Goal: Communication & Community: Answer question/provide support

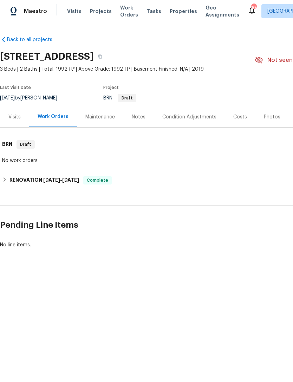
click at [174, 11] on span "Properties" at bounding box center [183, 11] width 27 height 7
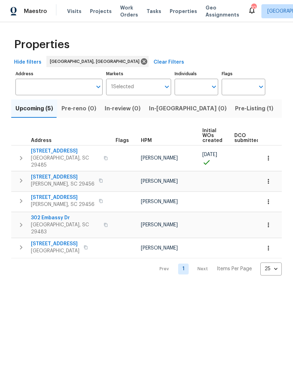
click at [235, 109] on span "Pre-Listing (1)" at bounding box center [254, 109] width 38 height 10
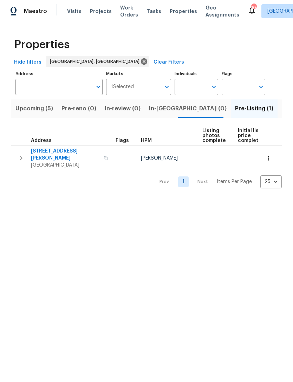
click at [67, 153] on span "[STREET_ADDRESS][PERSON_NAME]" at bounding box center [65, 155] width 69 height 14
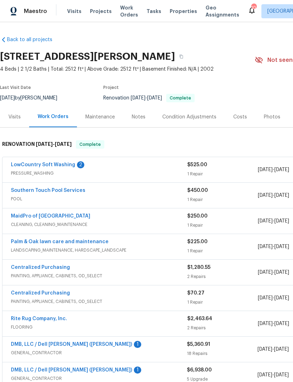
click at [270, 118] on div "Photos" at bounding box center [272, 117] width 17 height 7
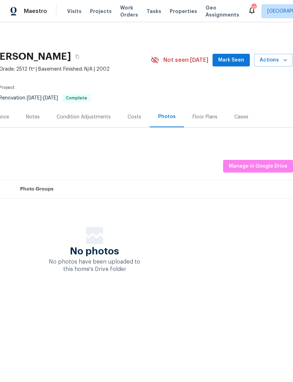
scroll to position [0, 104]
click at [266, 163] on span "Manage in Google Drive" at bounding box center [258, 166] width 59 height 9
click at [158, 120] on div "Photos" at bounding box center [167, 116] width 18 height 7
click at [258, 164] on span "Manage in Google Drive" at bounding box center [258, 166] width 59 height 9
click at [207, 118] on div "Floor Plans" at bounding box center [205, 117] width 25 height 7
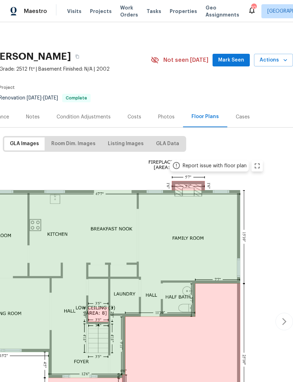
click at [164, 117] on div "Photos" at bounding box center [166, 117] width 17 height 7
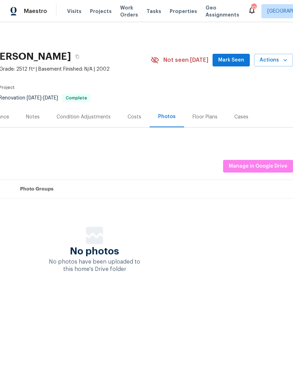
scroll to position [0, 104]
click at [256, 167] on span "Manage in Google Drive" at bounding box center [258, 166] width 59 height 9
click at [171, 9] on span "Properties" at bounding box center [183, 11] width 27 height 7
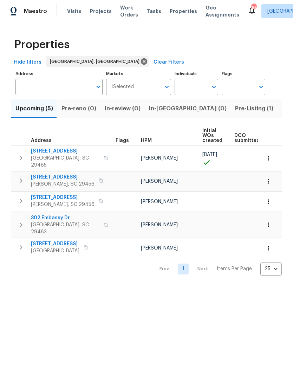
click at [68, 9] on span "Visits" at bounding box center [74, 11] width 14 height 7
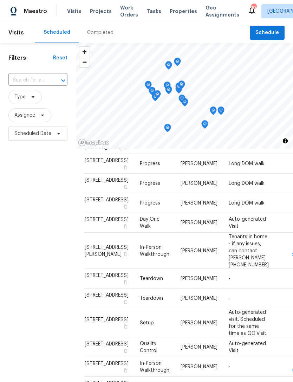
scroll to position [313, 0]
click at [0, 0] on icon at bounding box center [0, 0] width 0 height 0
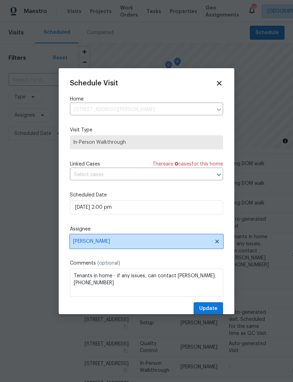
click at [138, 244] on span "[PERSON_NAME]" at bounding box center [142, 242] width 138 height 6
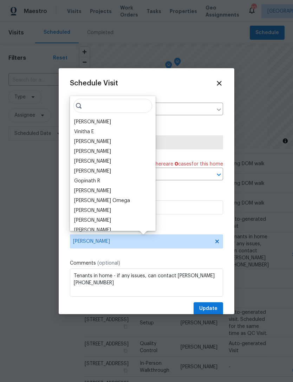
click at [116, 153] on div "Matt Davidson" at bounding box center [113, 152] width 82 height 10
click at [121, 101] on input "search" at bounding box center [112, 106] width 79 height 14
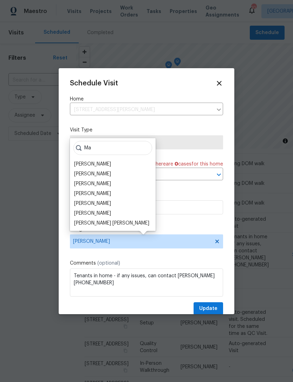
click at [108, 162] on div "[PERSON_NAME]" at bounding box center [113, 164] width 82 height 10
click at [115, 163] on div "[PERSON_NAME]" at bounding box center [113, 164] width 82 height 10
click at [110, 162] on div "[PERSON_NAME]" at bounding box center [113, 164] width 82 height 10
click at [105, 147] on input "Ma" at bounding box center [112, 148] width 79 height 14
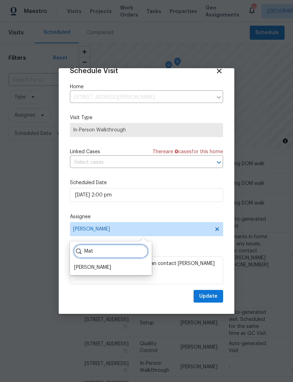
scroll to position [14, 0]
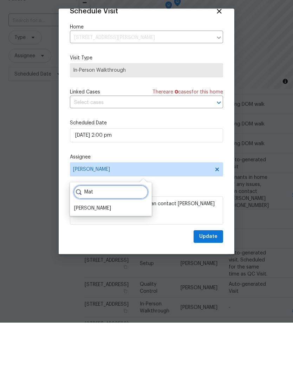
type input "Mat"
click at [104, 264] on div "[PERSON_NAME]" at bounding box center [92, 267] width 37 height 7
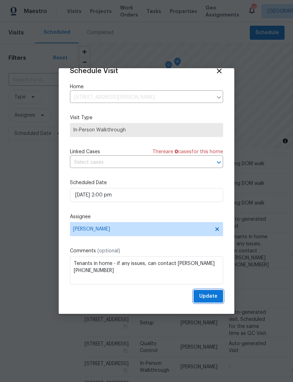
click at [213, 301] on button "Update" at bounding box center [209, 296] width 30 height 13
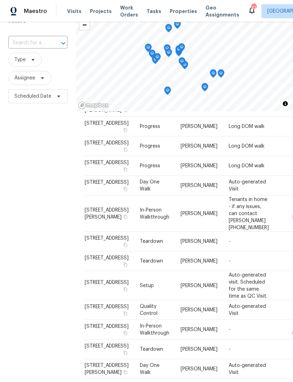
scroll to position [68, 0]
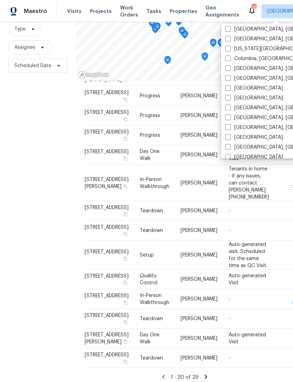
scroll to position [131, 0]
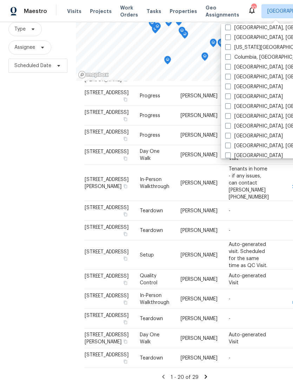
click at [233, 125] on label "Greenville, SC" at bounding box center [279, 126] width 109 height 7
click at [230, 125] on input "Greenville, SC" at bounding box center [227, 125] width 5 height 5
checkbox input "true"
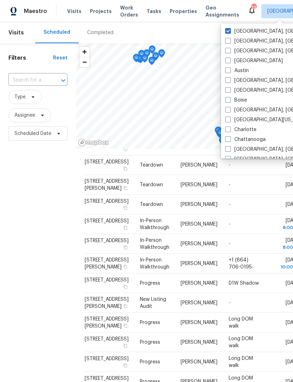
click at [230, 28] on span at bounding box center [228, 31] width 6 height 6
click at [230, 28] on input "[GEOGRAPHIC_DATA], [GEOGRAPHIC_DATA]" at bounding box center [227, 30] width 5 height 5
checkbox input "false"
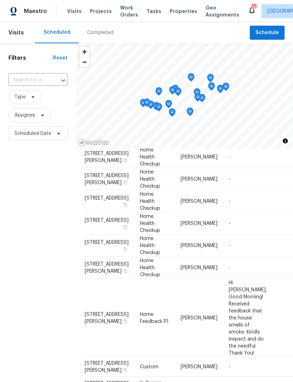
scroll to position [402, 0]
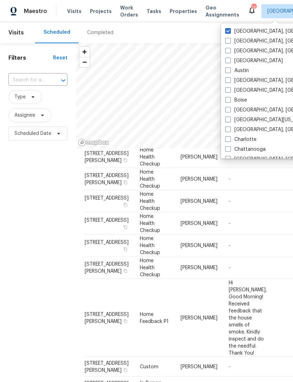
click at [226, 128] on span at bounding box center [228, 130] width 6 height 6
click at [226, 128] on input "[GEOGRAPHIC_DATA], [GEOGRAPHIC_DATA]" at bounding box center [227, 128] width 5 height 5
checkbox input "true"
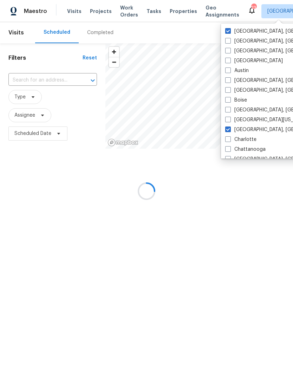
scroll to position [381, 0]
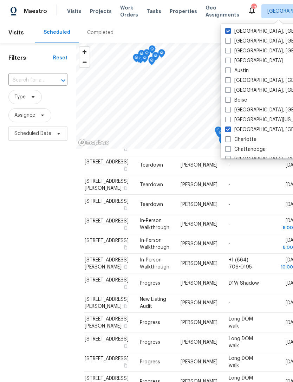
click at [227, 28] on span at bounding box center [228, 31] width 6 height 6
click at [227, 28] on input "Greenville, SC" at bounding box center [227, 30] width 5 height 5
checkbox input "false"
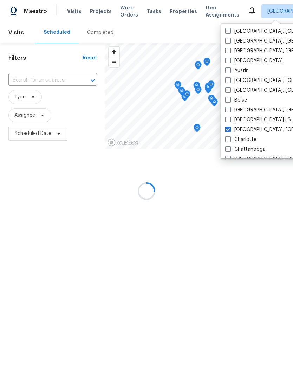
scroll to position [346, 0]
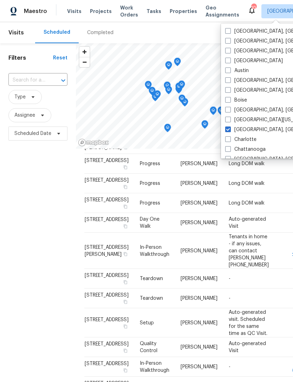
click at [67, 14] on span "Visits" at bounding box center [74, 11] width 14 height 7
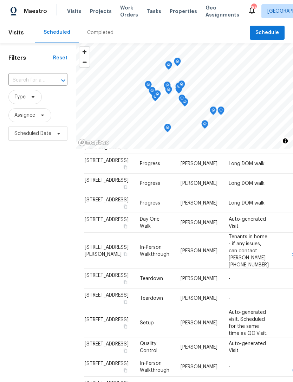
click at [69, 10] on span "Visits" at bounding box center [74, 11] width 14 height 7
click at [120, 14] on span "Work Orders" at bounding box center [129, 11] width 18 height 14
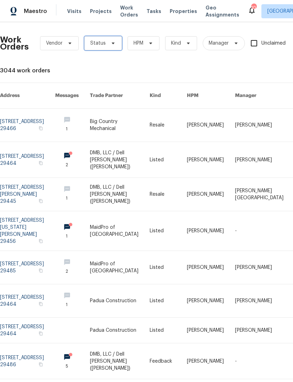
click at [108, 44] on span at bounding box center [112, 43] width 8 height 6
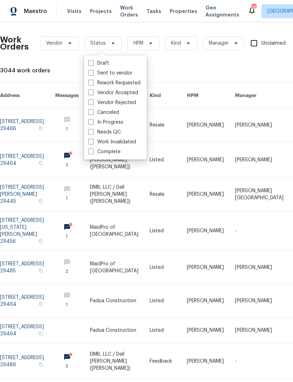
click at [89, 131] on span at bounding box center [91, 132] width 6 height 6
click at [89, 131] on input "Needs QC" at bounding box center [90, 131] width 5 height 5
checkbox input "true"
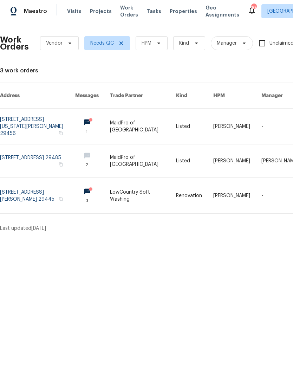
click at [162, 191] on link at bounding box center [143, 196] width 66 height 36
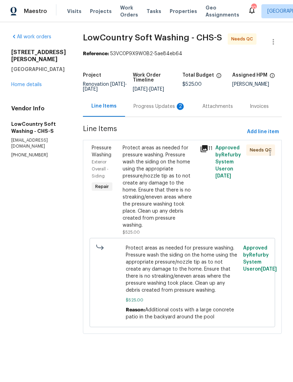
click at [173, 256] on span "Protect areas as needed for pressure washing. Pressure wash the siding on the h…" at bounding box center [183, 269] width 114 height 49
click at [172, 180] on div "Protect areas as needed for pressure washing. Pressure wash the siding on the h…" at bounding box center [159, 186] width 73 height 84
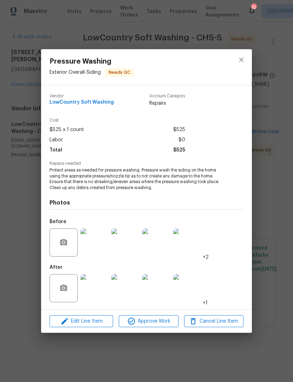
click at [101, 285] on img at bounding box center [95, 288] width 28 height 28
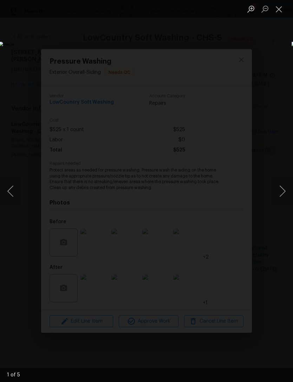
click at [282, 188] on button "Next image" at bounding box center [282, 191] width 21 height 28
click at [280, 194] on button "Next image" at bounding box center [282, 191] width 21 height 28
click at [279, 191] on button "Next image" at bounding box center [282, 191] width 21 height 28
click at [282, 192] on button "Next image" at bounding box center [282, 191] width 21 height 28
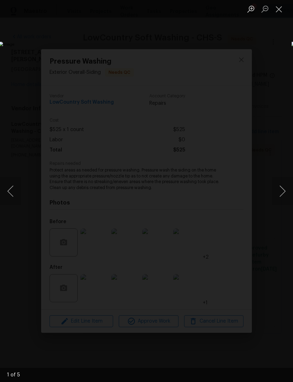
click at [279, 186] on button "Next image" at bounding box center [282, 191] width 21 height 28
click at [281, 8] on button "Close lightbox" at bounding box center [279, 9] width 14 height 12
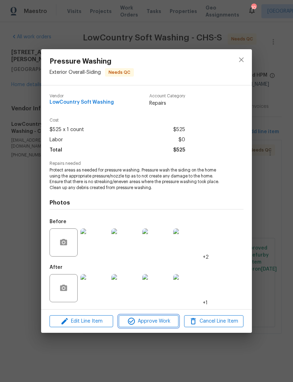
click at [159, 320] on span "Approve Work" at bounding box center [148, 321] width 55 height 9
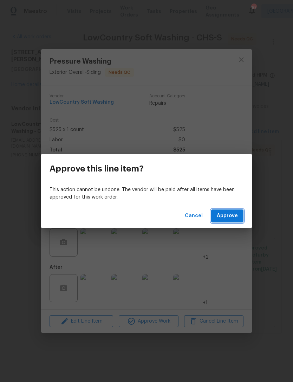
click at [230, 214] on span "Approve" at bounding box center [227, 216] width 21 height 9
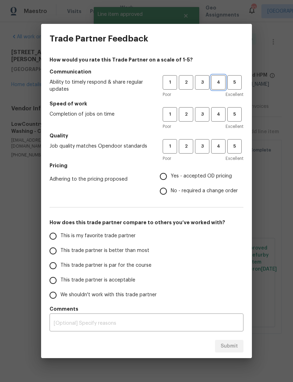
click at [218, 83] on span "4" at bounding box center [218, 82] width 13 height 8
click at [217, 118] on span "4" at bounding box center [218, 114] width 13 height 8
click at [204, 147] on span "3" at bounding box center [202, 146] width 13 height 8
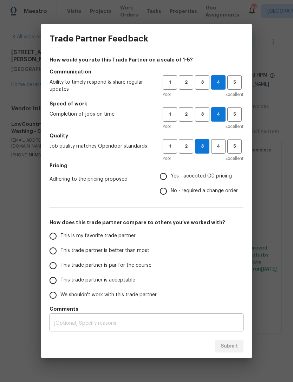
click at [167, 191] on input "No - required a change order" at bounding box center [163, 191] width 15 height 15
radio input "true"
click at [54, 253] on input "This trade partner is better than most" at bounding box center [53, 251] width 15 height 15
click at [233, 349] on span "Submit" at bounding box center [229, 346] width 17 height 9
radio input "true"
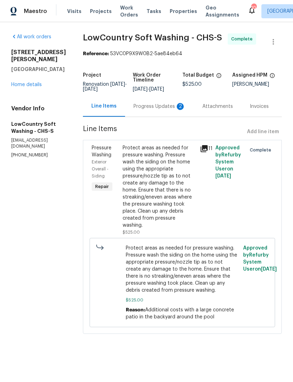
click at [123, 14] on span "Work Orders" at bounding box center [129, 11] width 18 height 14
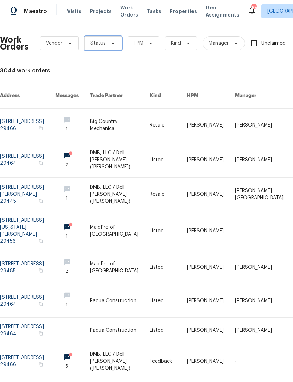
click at [110, 44] on icon at bounding box center [113, 43] width 6 height 6
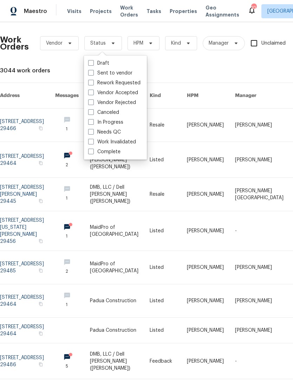
click at [90, 131] on span at bounding box center [91, 132] width 6 height 6
click at [90, 131] on input "Needs QC" at bounding box center [90, 131] width 5 height 5
checkbox input "true"
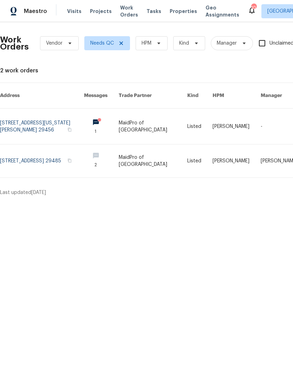
click at [241, 199] on html "Maestro Visits Projects Work Orders Tasks Properties Geo Assignments 10 [GEOGRA…" at bounding box center [146, 101] width 293 height 202
click at [24, 113] on link at bounding box center [42, 127] width 84 height 36
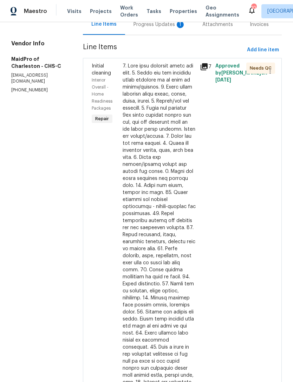
scroll to position [82, 0]
click at [153, 222] on div at bounding box center [159, 231] width 73 height 337
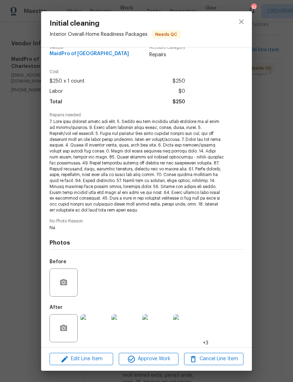
scroll to position [11, 0]
click at [212, 343] on div "After +3" at bounding box center [147, 324] width 194 height 46
click at [210, 335] on div "After +3" at bounding box center [147, 324] width 194 height 46
click at [197, 330] on img at bounding box center [187, 328] width 28 height 28
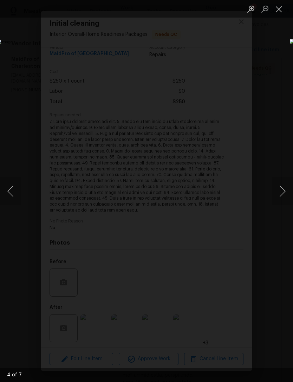
click at [276, 191] on button "Next image" at bounding box center [282, 191] width 21 height 28
click at [282, 190] on button "Next image" at bounding box center [282, 191] width 21 height 28
click at [281, 190] on button "Next image" at bounding box center [282, 191] width 21 height 28
click at [279, 195] on button "Next image" at bounding box center [282, 191] width 21 height 28
click at [281, 193] on button "Next image" at bounding box center [282, 191] width 21 height 28
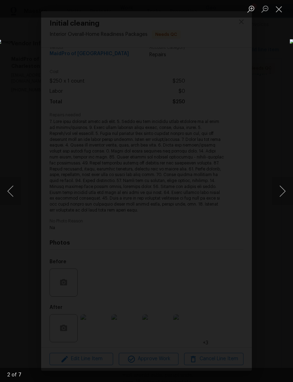
click at [278, 192] on button "Next image" at bounding box center [282, 191] width 21 height 28
click at [283, 188] on button "Next image" at bounding box center [282, 191] width 21 height 28
click at [281, 188] on button "Next image" at bounding box center [282, 191] width 21 height 28
click at [278, 7] on button "Close lightbox" at bounding box center [279, 9] width 14 height 12
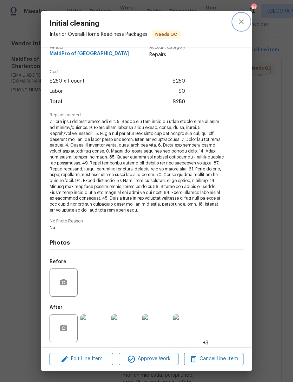
click at [240, 19] on icon "close" at bounding box center [241, 22] width 8 height 8
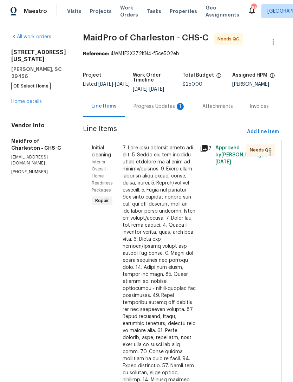
scroll to position [0, 0]
click at [249, 11] on icon at bounding box center [252, 10] width 6 height 7
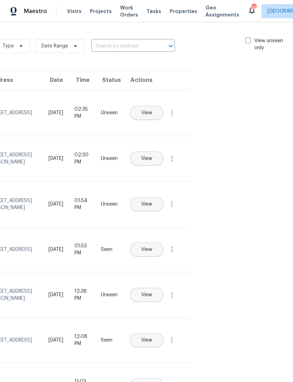
scroll to position [0, 79]
click at [249, 38] on span at bounding box center [249, 41] width 6 height 6
click at [249, 38] on input "View unseen only" at bounding box center [248, 39] width 5 height 5
checkbox input "true"
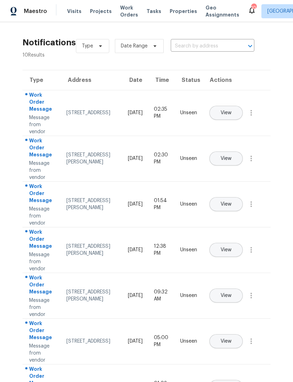
scroll to position [0, 0]
click at [232, 110] on span "View" at bounding box center [226, 112] width 11 height 5
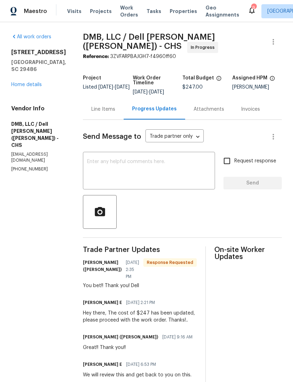
click at [251, 8] on div "9" at bounding box center [253, 7] width 5 height 7
click at [248, 8] on icon at bounding box center [252, 10] width 8 height 8
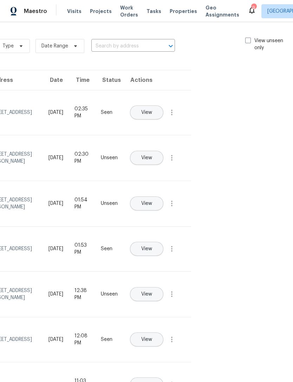
scroll to position [0, 79]
click at [249, 42] on span at bounding box center [249, 41] width 6 height 6
click at [249, 42] on input "View unseen only" at bounding box center [248, 39] width 5 height 5
checkbox input "true"
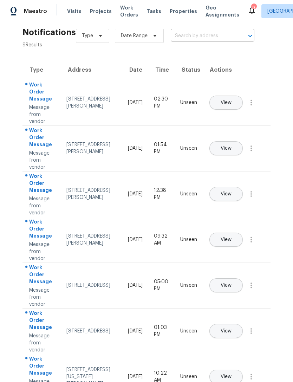
scroll to position [11, 0]
click at [232, 100] on span "View" at bounding box center [226, 102] width 11 height 5
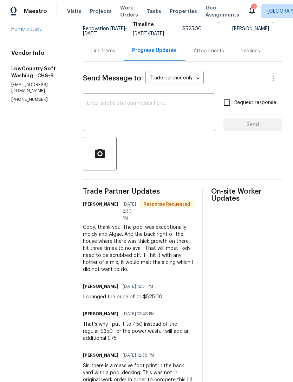
scroll to position [55, 0]
click at [130, 103] on textarea at bounding box center [149, 113] width 124 height 25
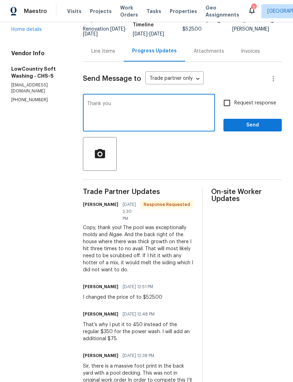
type textarea "Thank you"
click at [251, 123] on span "Send" at bounding box center [252, 125] width 47 height 9
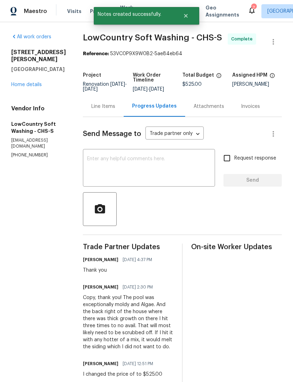
click at [248, 6] on icon at bounding box center [252, 10] width 8 height 8
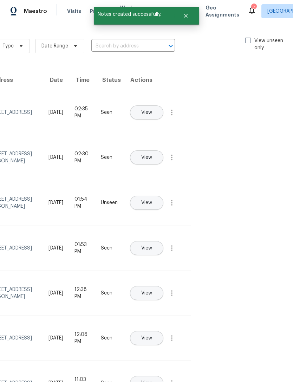
scroll to position [0, 79]
click at [248, 38] on span at bounding box center [249, 41] width 6 height 6
click at [248, 37] on input "View unseen only" at bounding box center [248, 39] width 5 height 5
checkbox input "true"
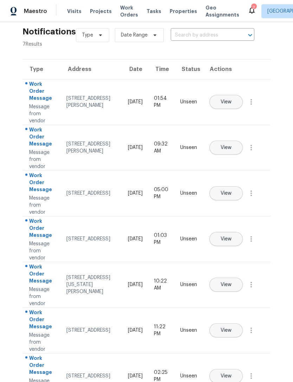
scroll to position [11, 0]
click at [232, 145] on span "View" at bounding box center [226, 147] width 11 height 5
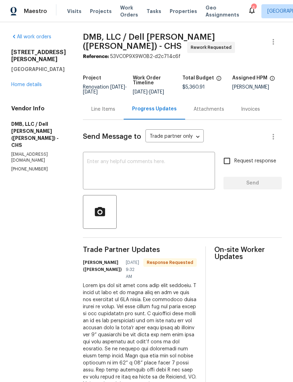
click at [157, 161] on textarea at bounding box center [149, 171] width 124 height 25
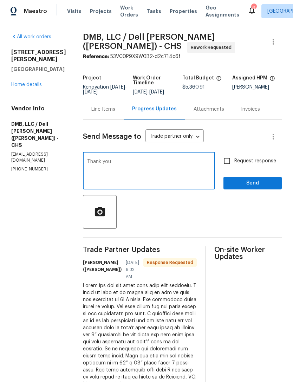
type textarea "Thank you"
click at [262, 189] on button "Send" at bounding box center [253, 183] width 58 height 13
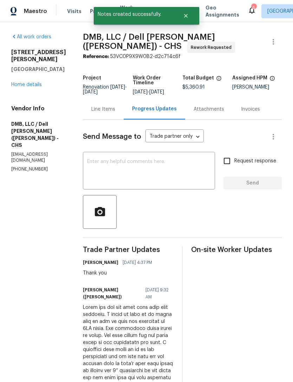
click at [251, 8] on div "6" at bounding box center [253, 7] width 5 height 7
click at [248, 12] on icon at bounding box center [252, 10] width 8 height 8
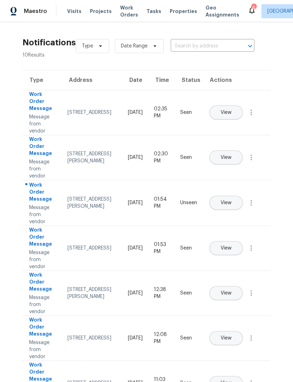
click at [232, 200] on span "View" at bounding box center [226, 202] width 11 height 5
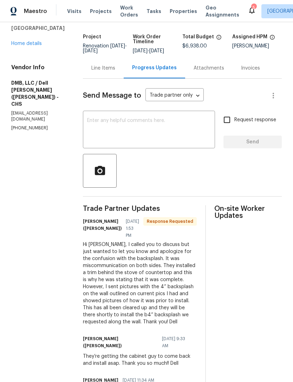
scroll to position [41, 0]
click at [156, 118] on textarea at bounding box center [149, 130] width 124 height 25
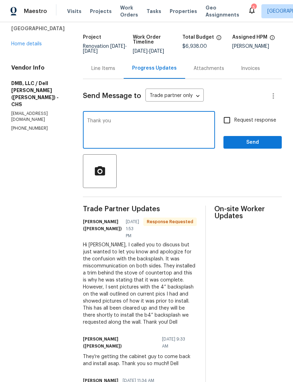
type textarea "Thank you"
click at [261, 143] on span "Send" at bounding box center [252, 142] width 47 height 9
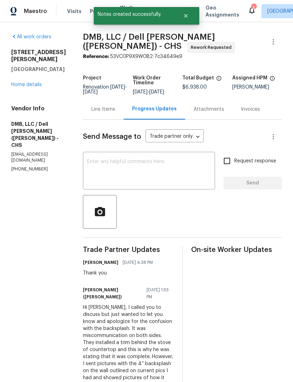
click at [248, 12] on icon at bounding box center [252, 10] width 8 height 8
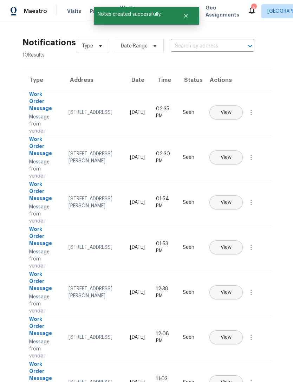
click at [248, 12] on icon at bounding box center [252, 10] width 8 height 8
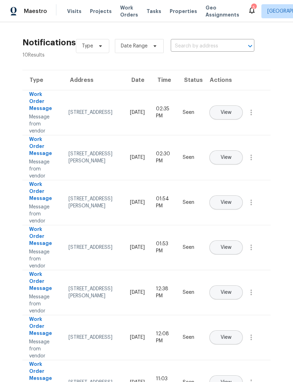
click at [232, 155] on span "View" at bounding box center [226, 157] width 11 height 5
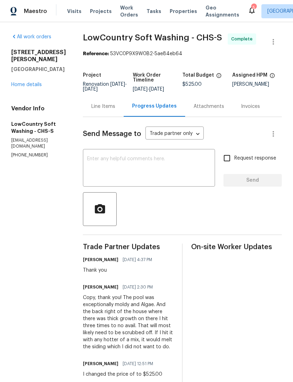
click at [249, 8] on icon at bounding box center [252, 10] width 6 height 7
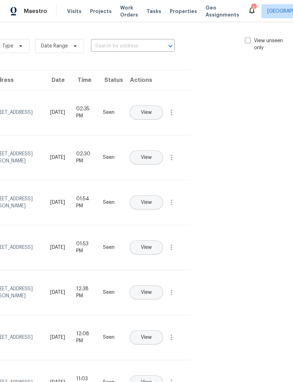
scroll to position [0, 79]
click at [246, 42] on span at bounding box center [249, 41] width 6 height 6
click at [246, 42] on input "View unseen only" at bounding box center [248, 39] width 5 height 5
checkbox input "true"
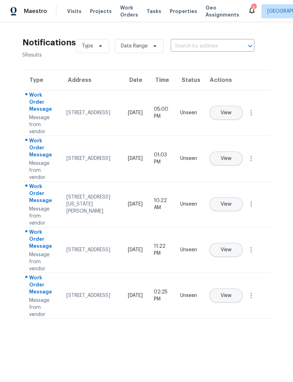
scroll to position [0, 0]
click at [178, 12] on span "Properties" at bounding box center [183, 11] width 27 height 7
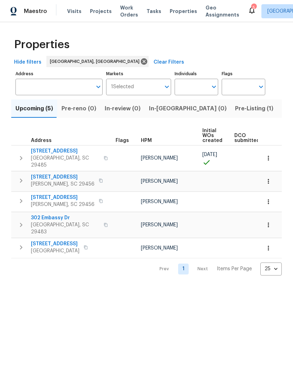
click at [209, 287] on html "Maestro Visits Projects Work Orders Tasks Properties Geo Assignments 5 [GEOGRAP…" at bounding box center [146, 143] width 293 height 287
click at [72, 9] on span "Visits" at bounding box center [74, 11] width 14 height 7
